Goal: Answer question/provide support: Answer question/provide support

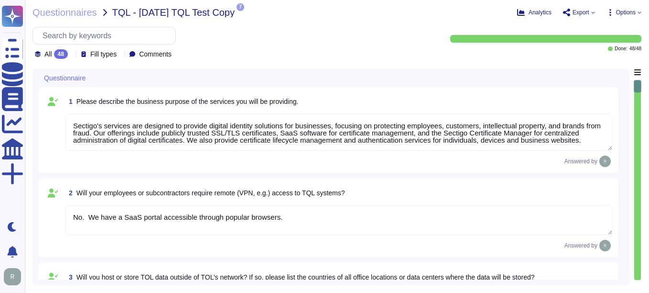
type textarea "Sectigo's services are designed to provide digital identity solutions for busin…"
type textarea "No. We have a SaaS portal accessible through popular browsers."
type textarea "Yes, TQL data may be hosted or stored outside of TQL's network. The data may be…"
type textarea "No. Our SCM is a SaaS offering. It can be accessed through internet."
type textarea "We undergo a successful PCI DSS scan every year; however, we do not process pay…"
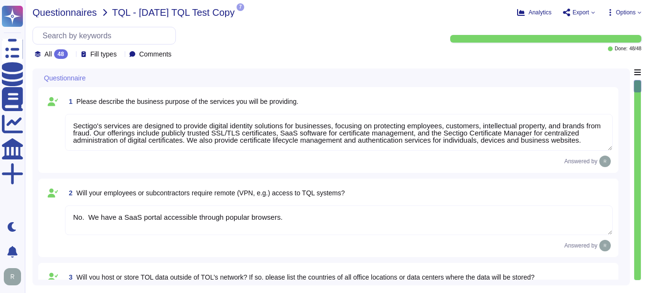
click at [65, 13] on span "Questionnaires" at bounding box center [65, 13] width 65 height 10
